Goal: Transaction & Acquisition: Purchase product/service

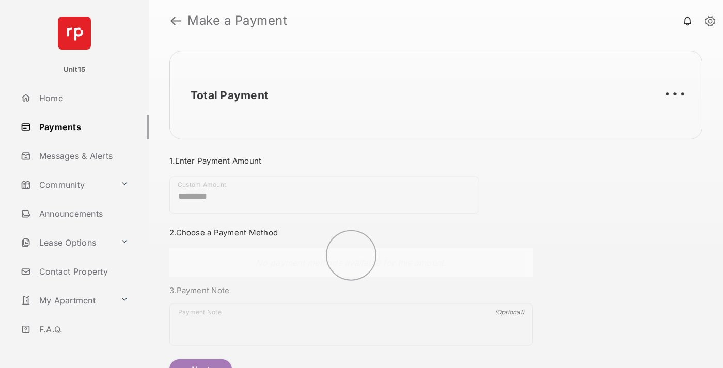
scroll to position [56, 0]
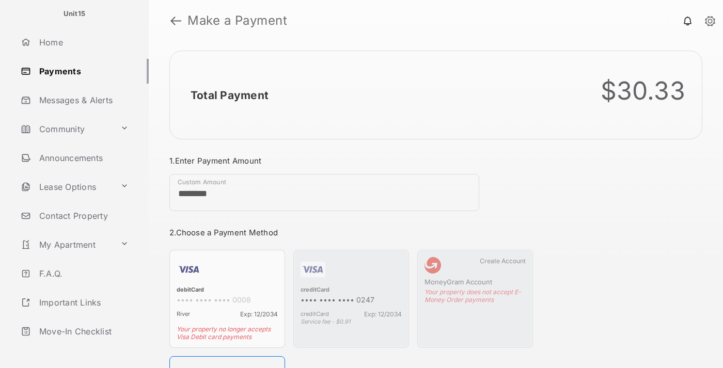
click at [81, 348] on link "Logout" at bounding box center [83, 360] width 132 height 25
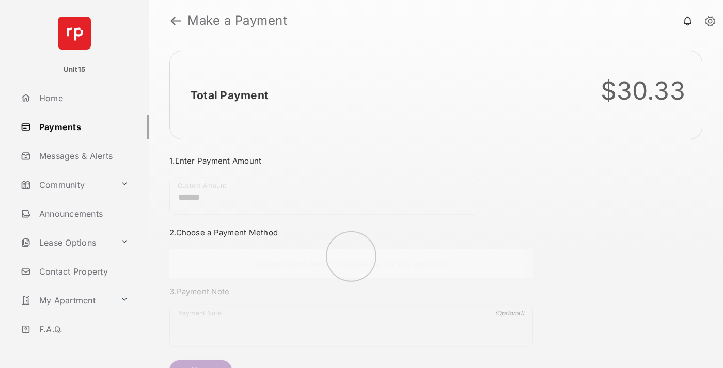
scroll to position [56, 0]
